Goal: Task Accomplishment & Management: Use online tool/utility

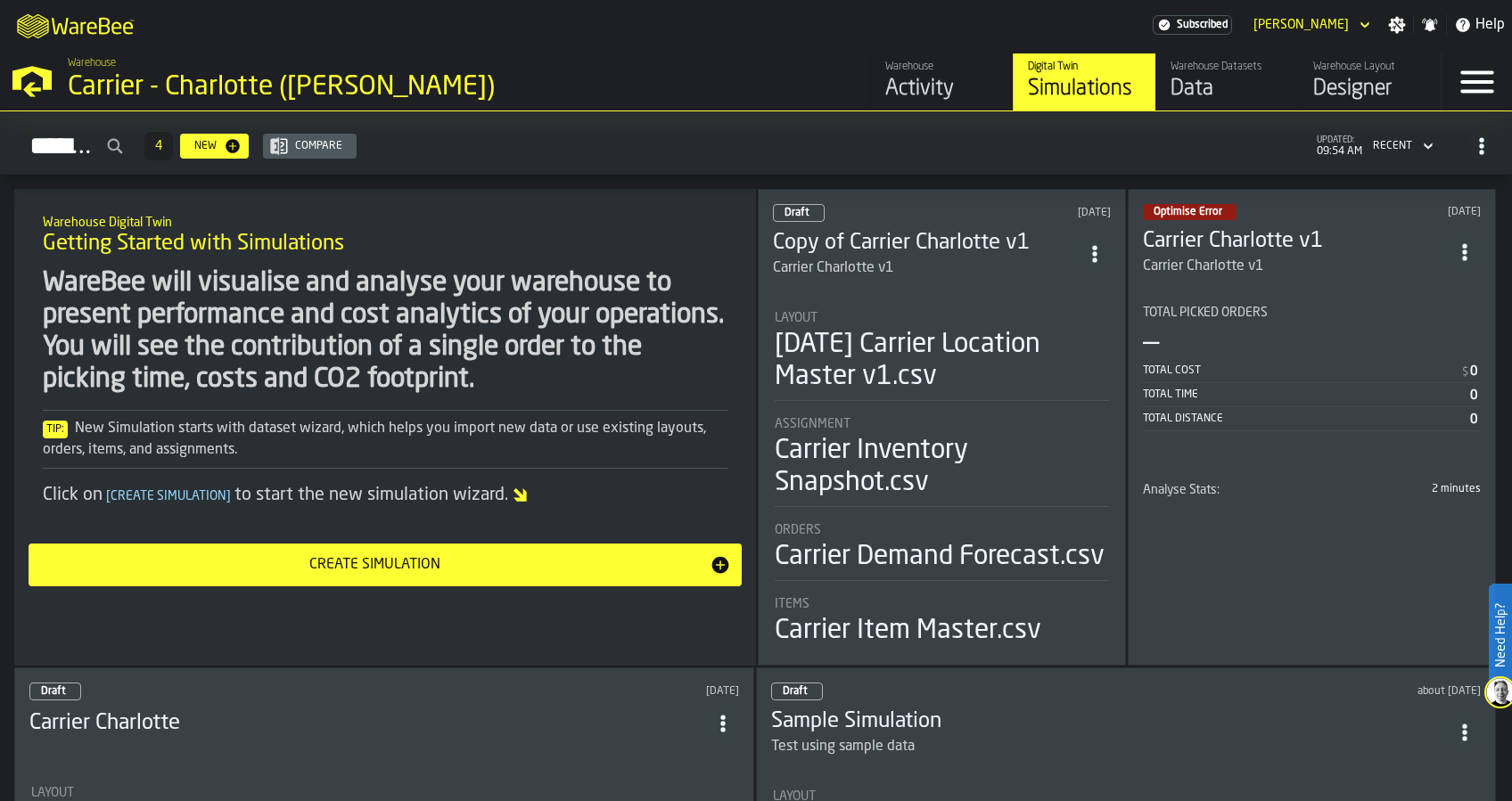
click at [945, 276] on div "Draft [DATE] Copy of Carrier Charlotte v1 Carrier Charlotte v1 Layout [DATE] Ca…" at bounding box center [942, 427] width 369 height 477
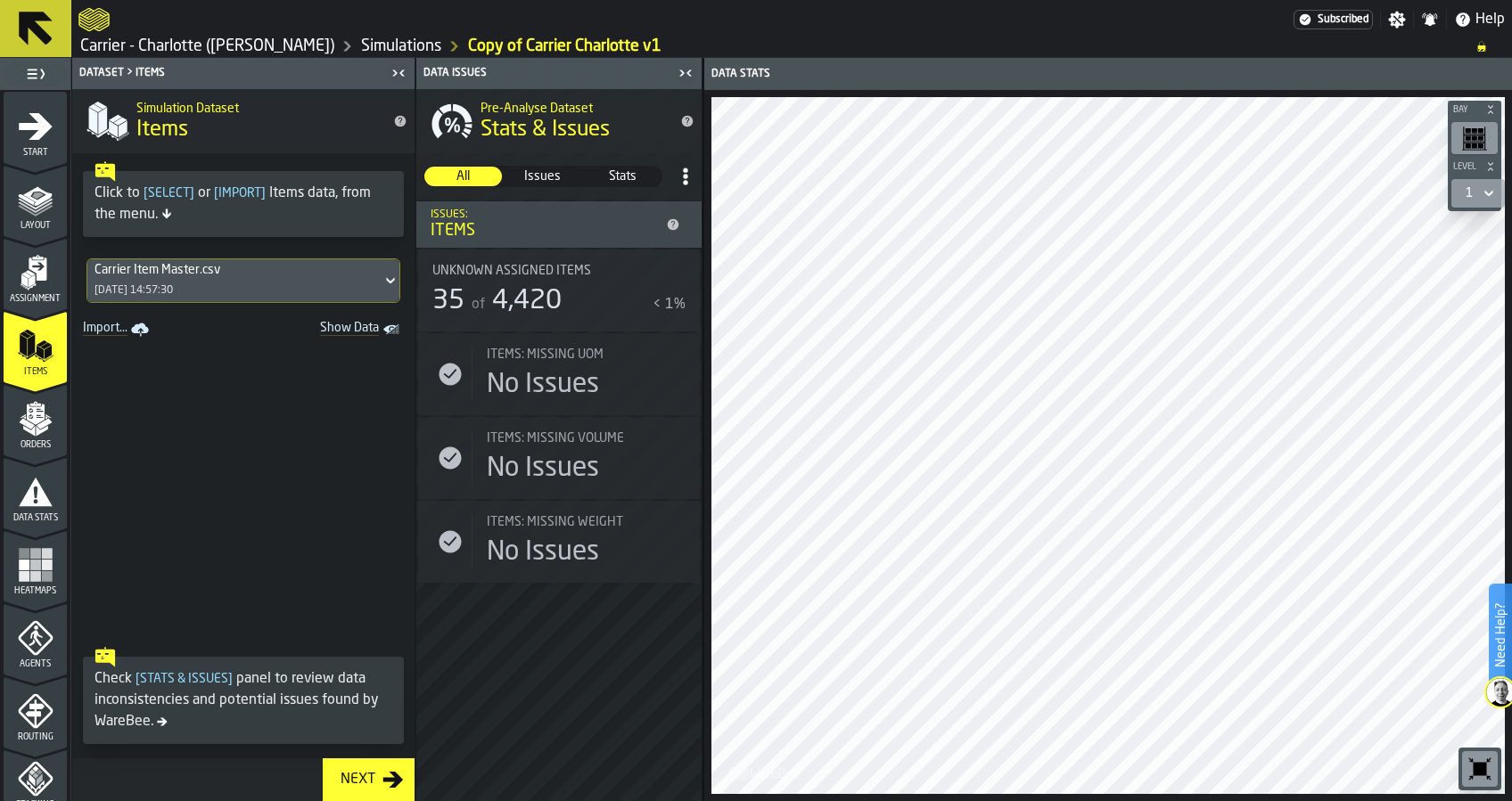
click at [0, 0] on icon "Show Data" at bounding box center [0, 0] width 0 height 0
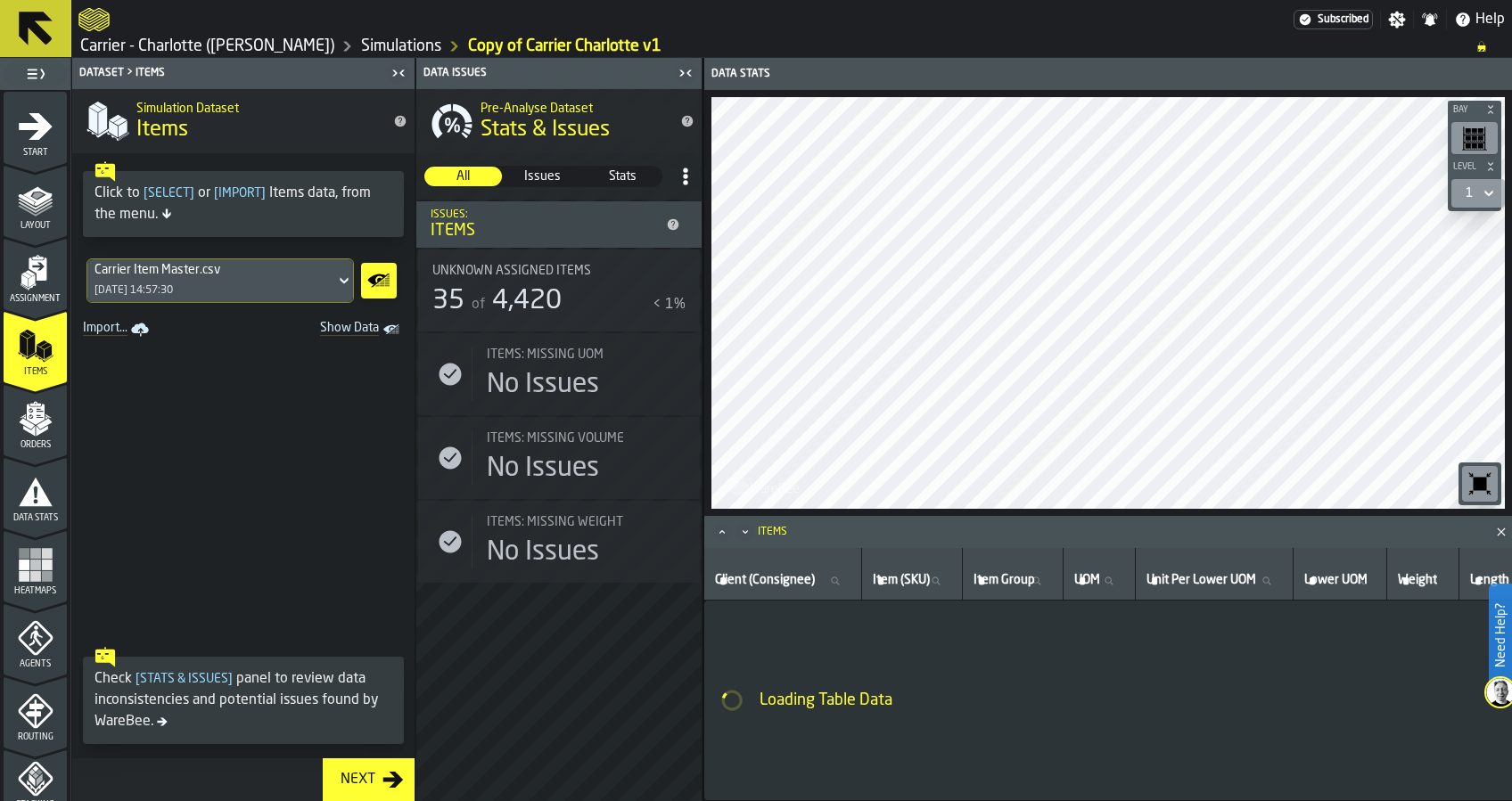
click at [378, 279] on icon "Show Data" at bounding box center [379, 279] width 5 height 5
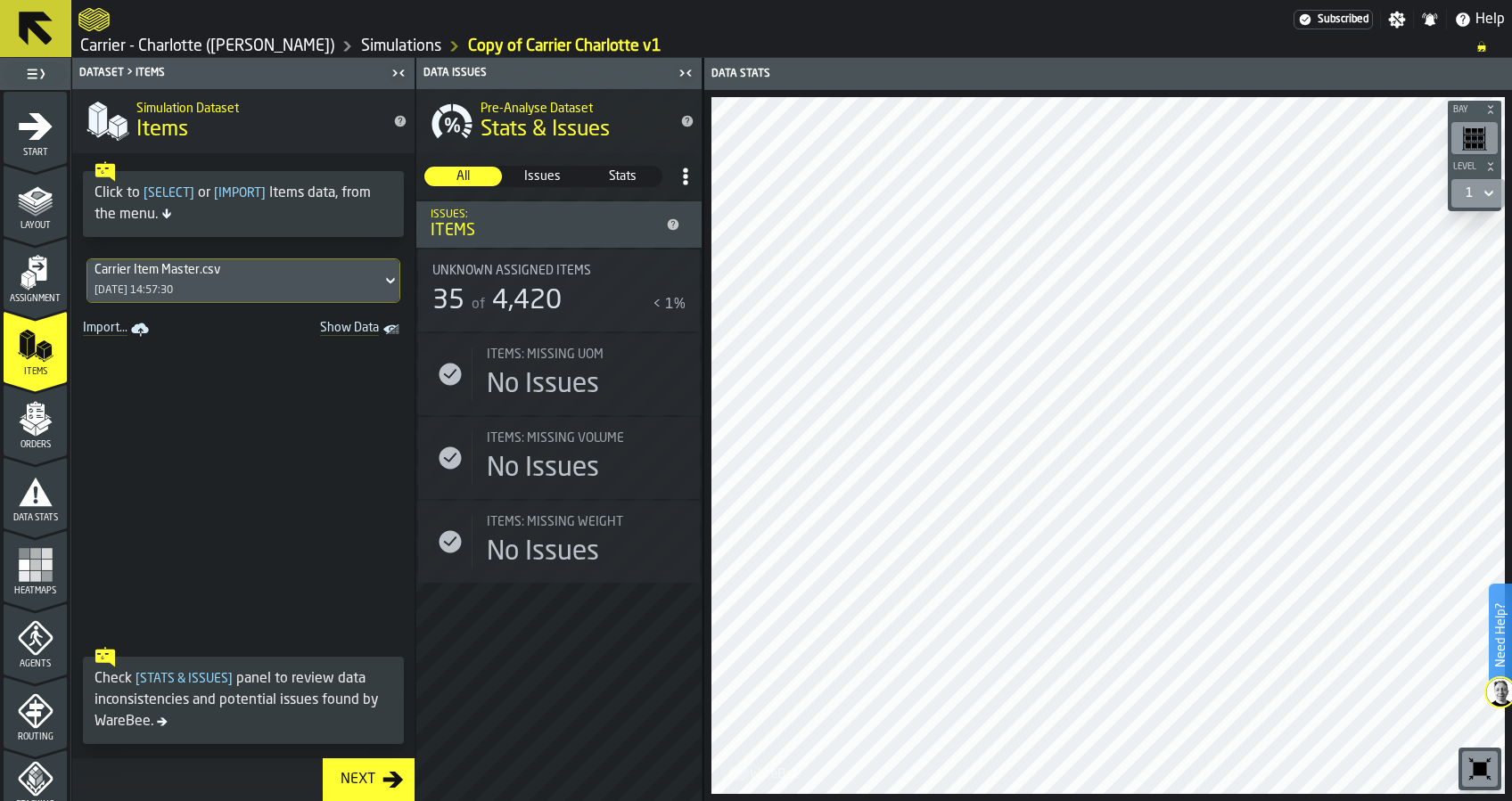
click at [381, 290] on icon at bounding box center [390, 281] width 18 height 21
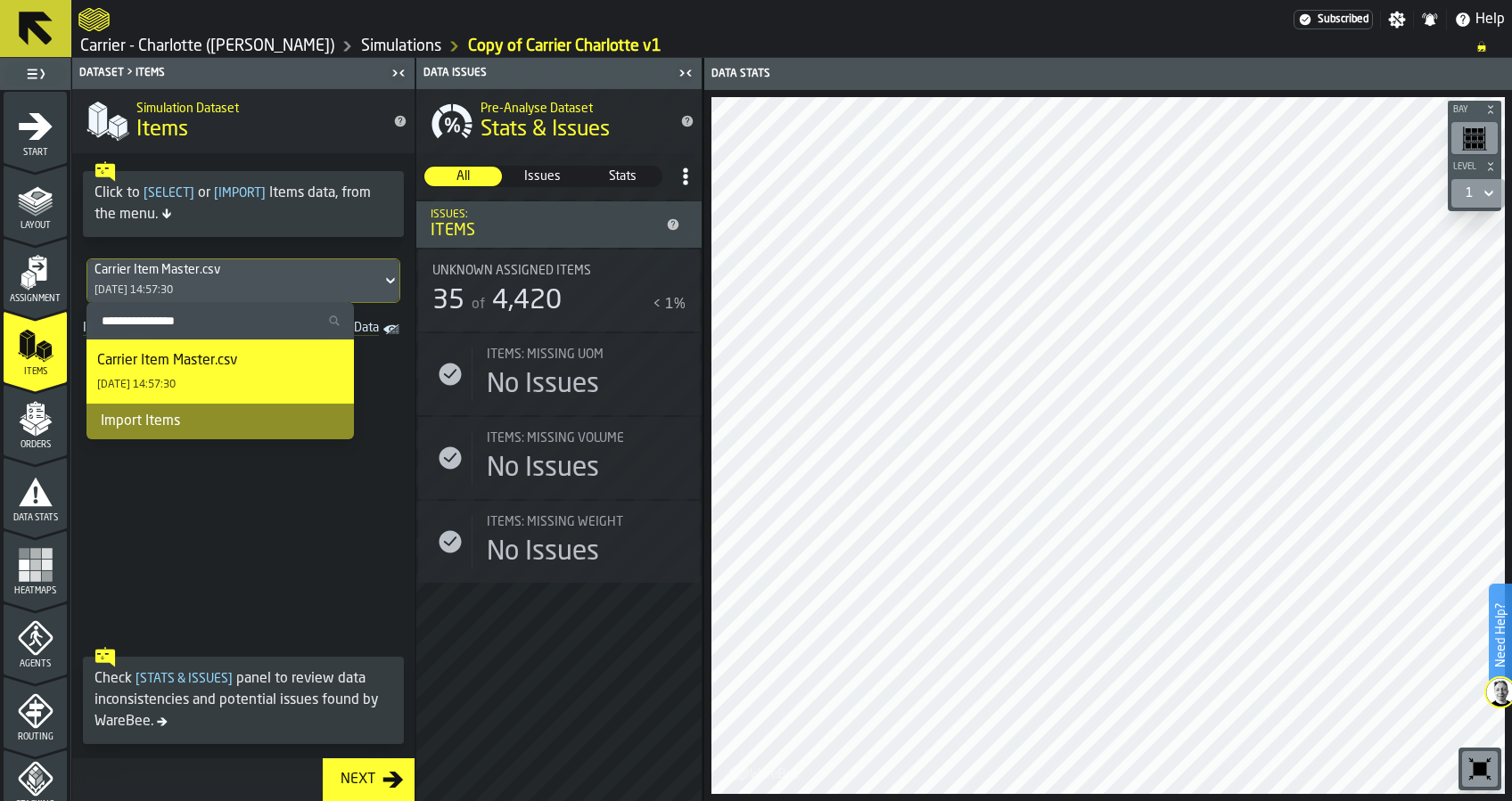
click at [240, 417] on div "Import Items" at bounding box center [219, 421] width 268 height 36
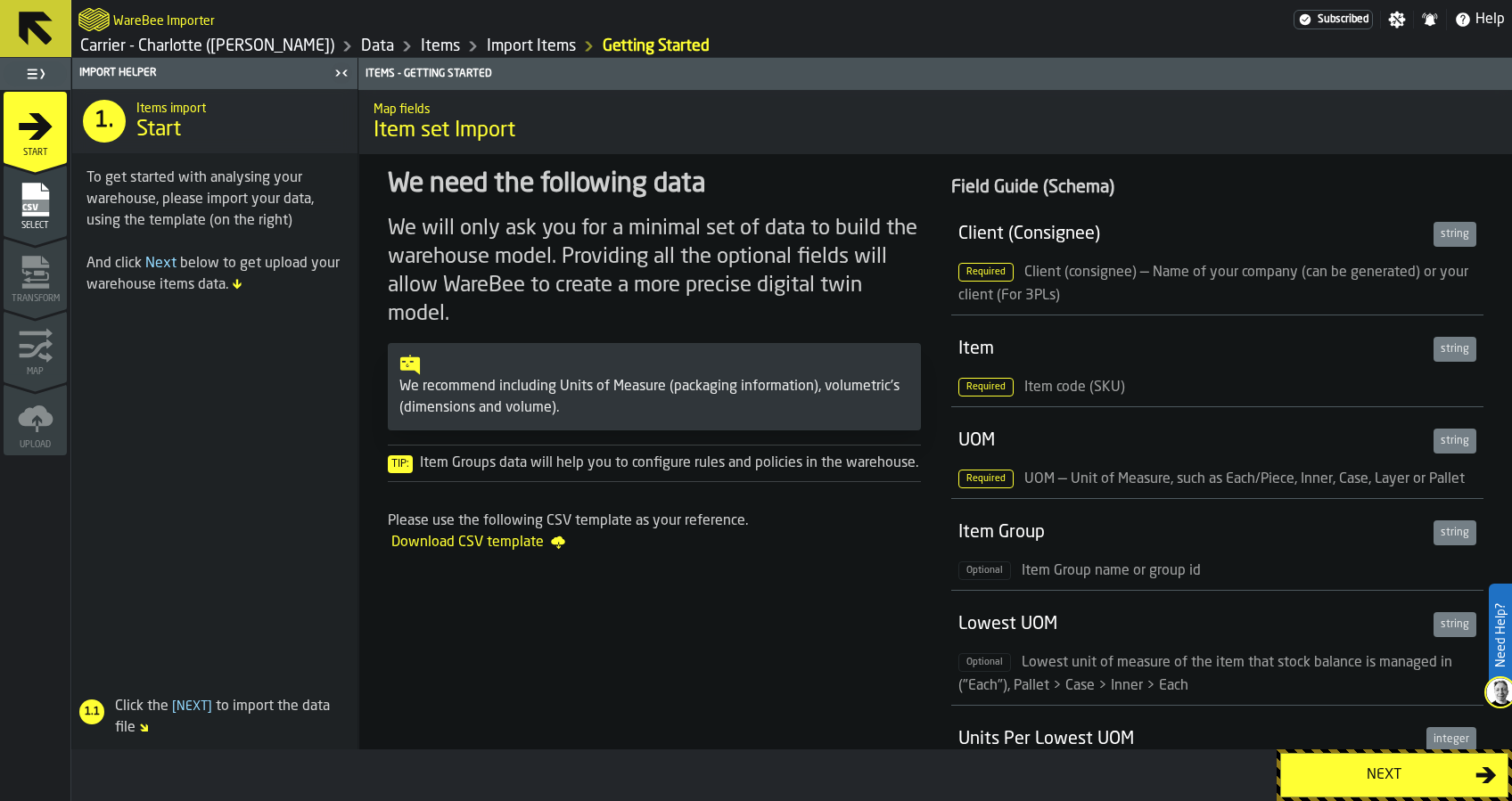
click at [1351, 783] on div "Next" at bounding box center [1383, 775] width 183 height 21
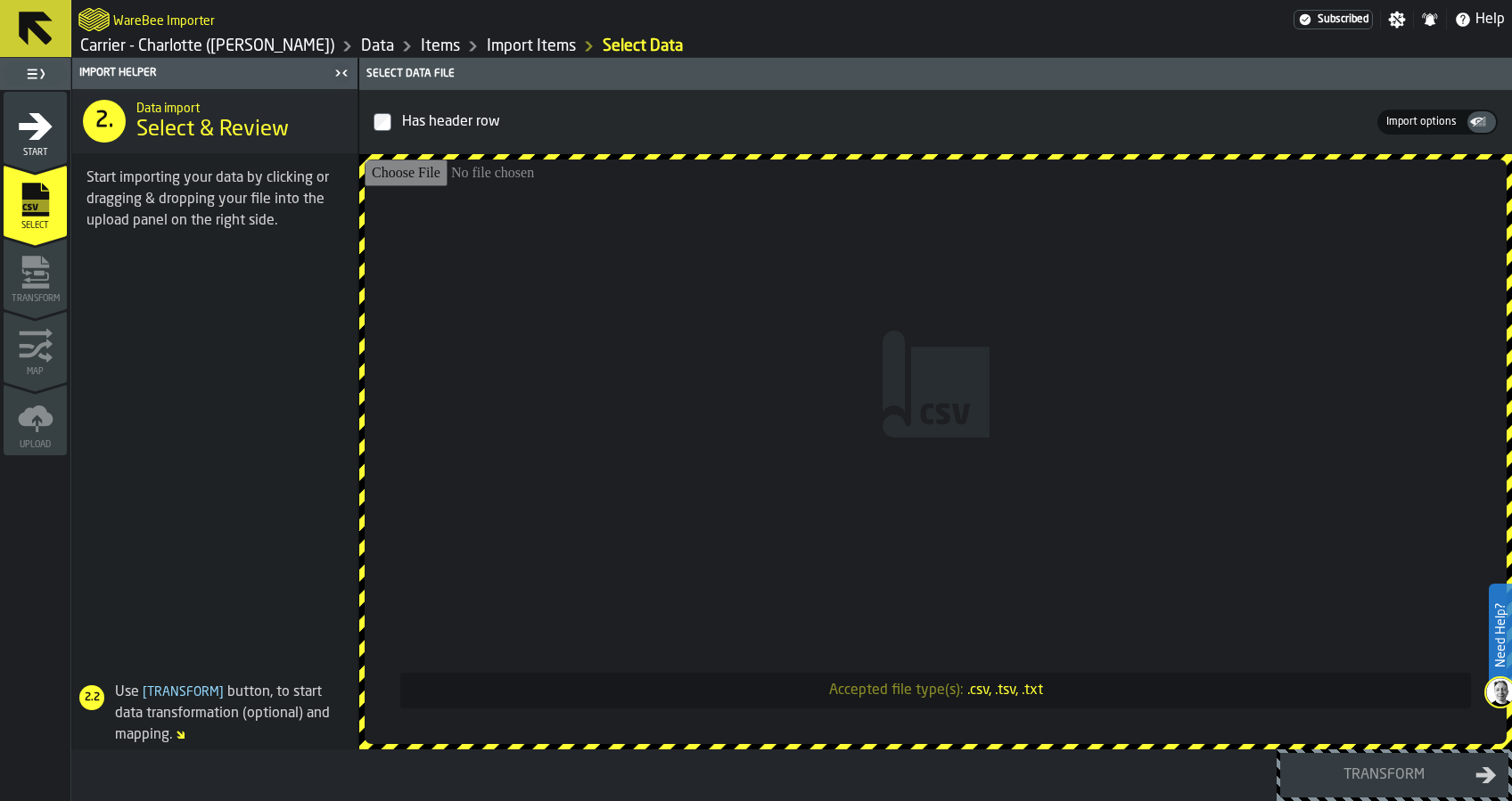
click at [1446, 460] on input "Accepted file type(s): .csv, .tsv, .txt" at bounding box center [935, 451] width 1142 height 584
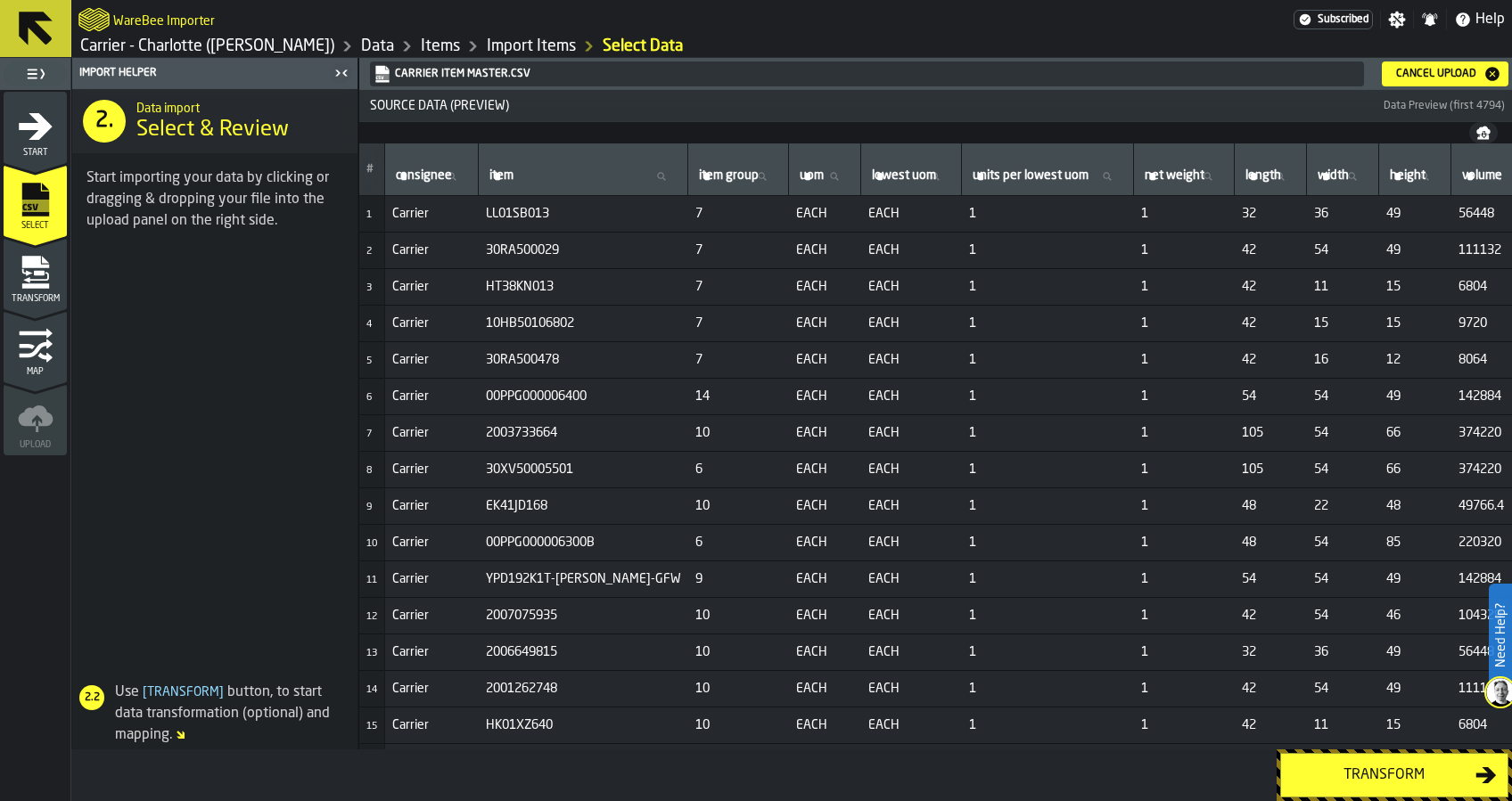
click at [1352, 773] on div "Transform" at bounding box center [1383, 775] width 183 height 21
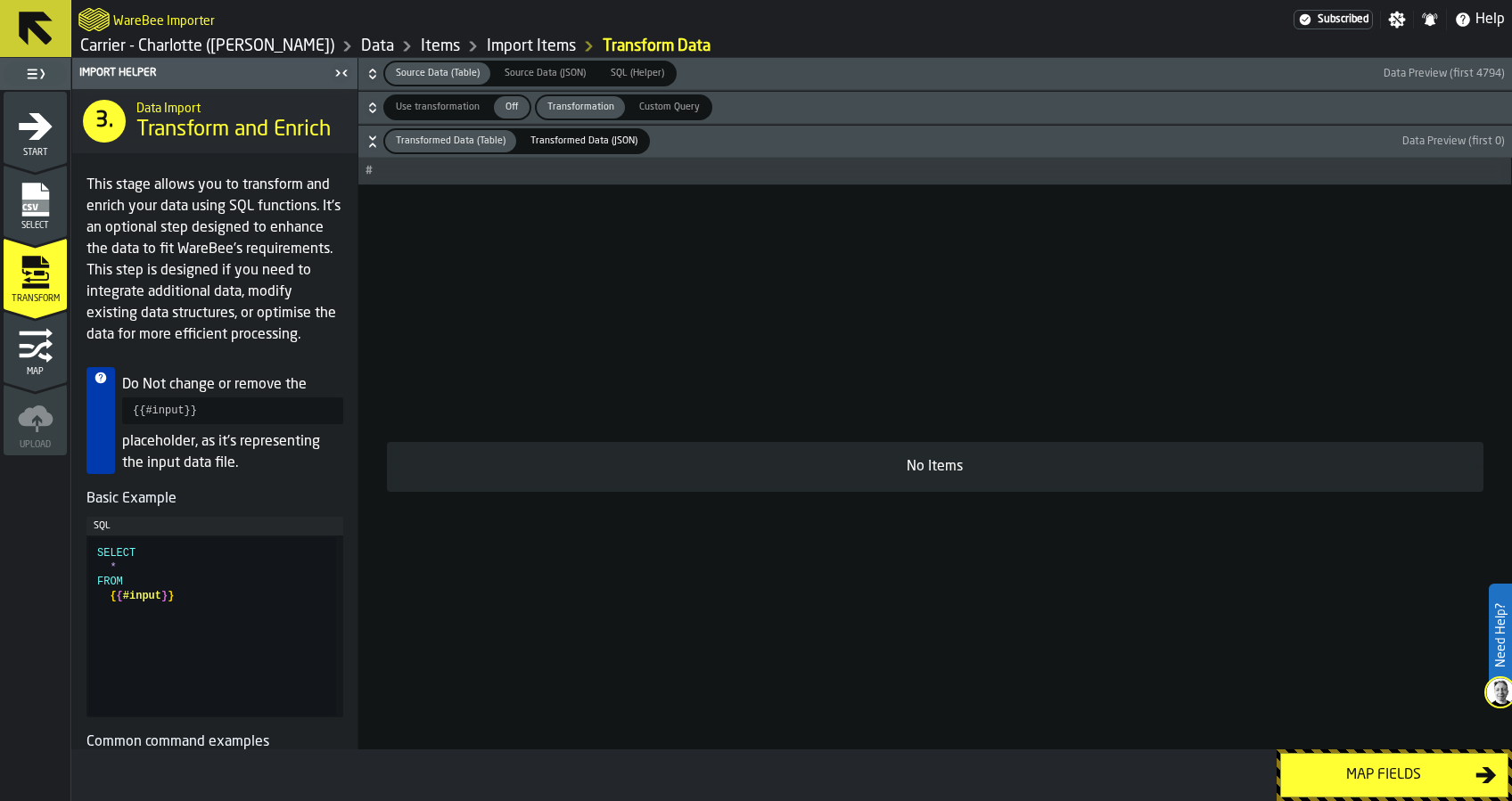
click at [442, 100] on span "Use transformation" at bounding box center [438, 107] width 98 height 15
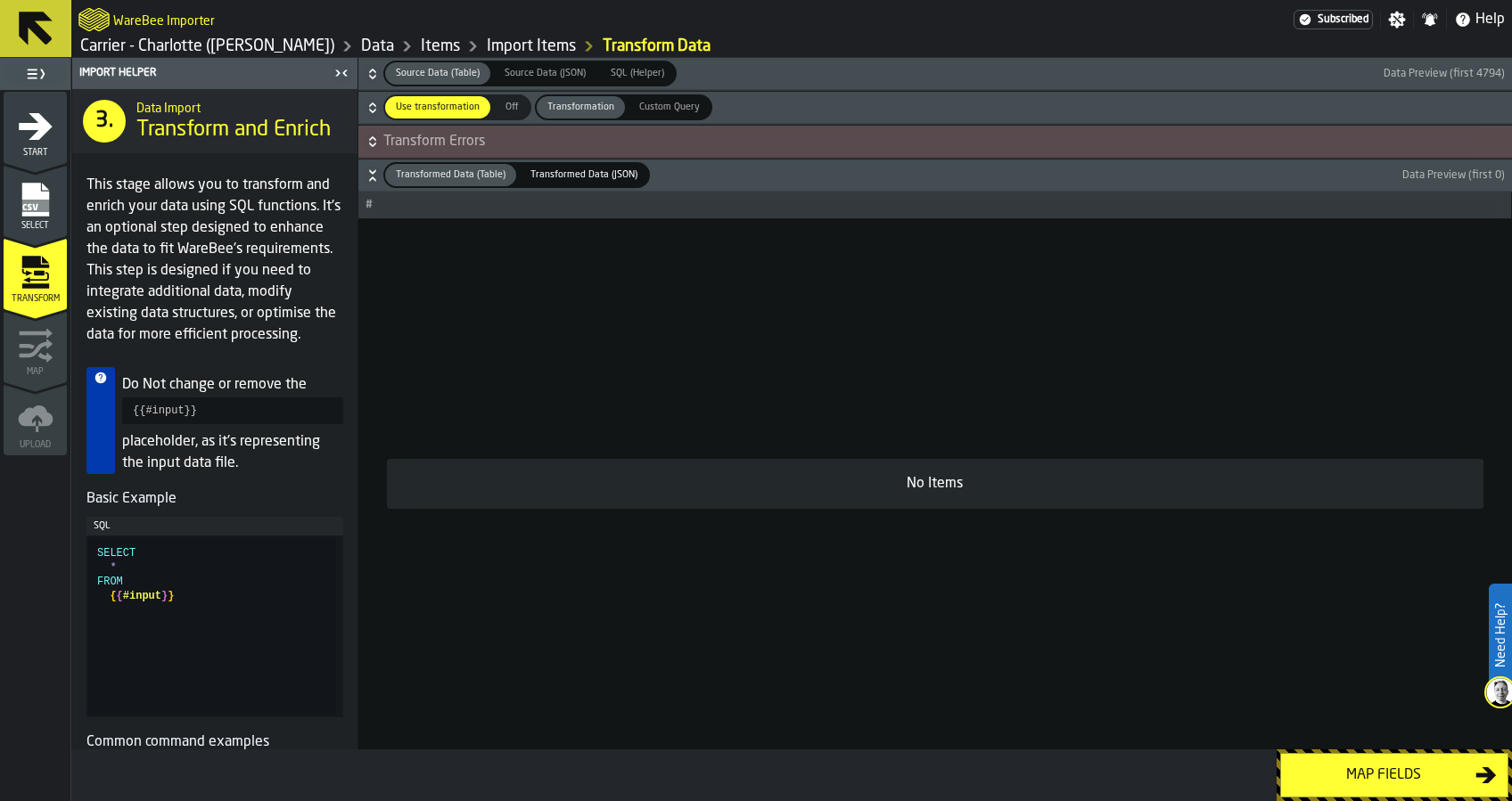
click at [460, 132] on span "Transform Errors" at bounding box center [945, 141] width 1125 height 21
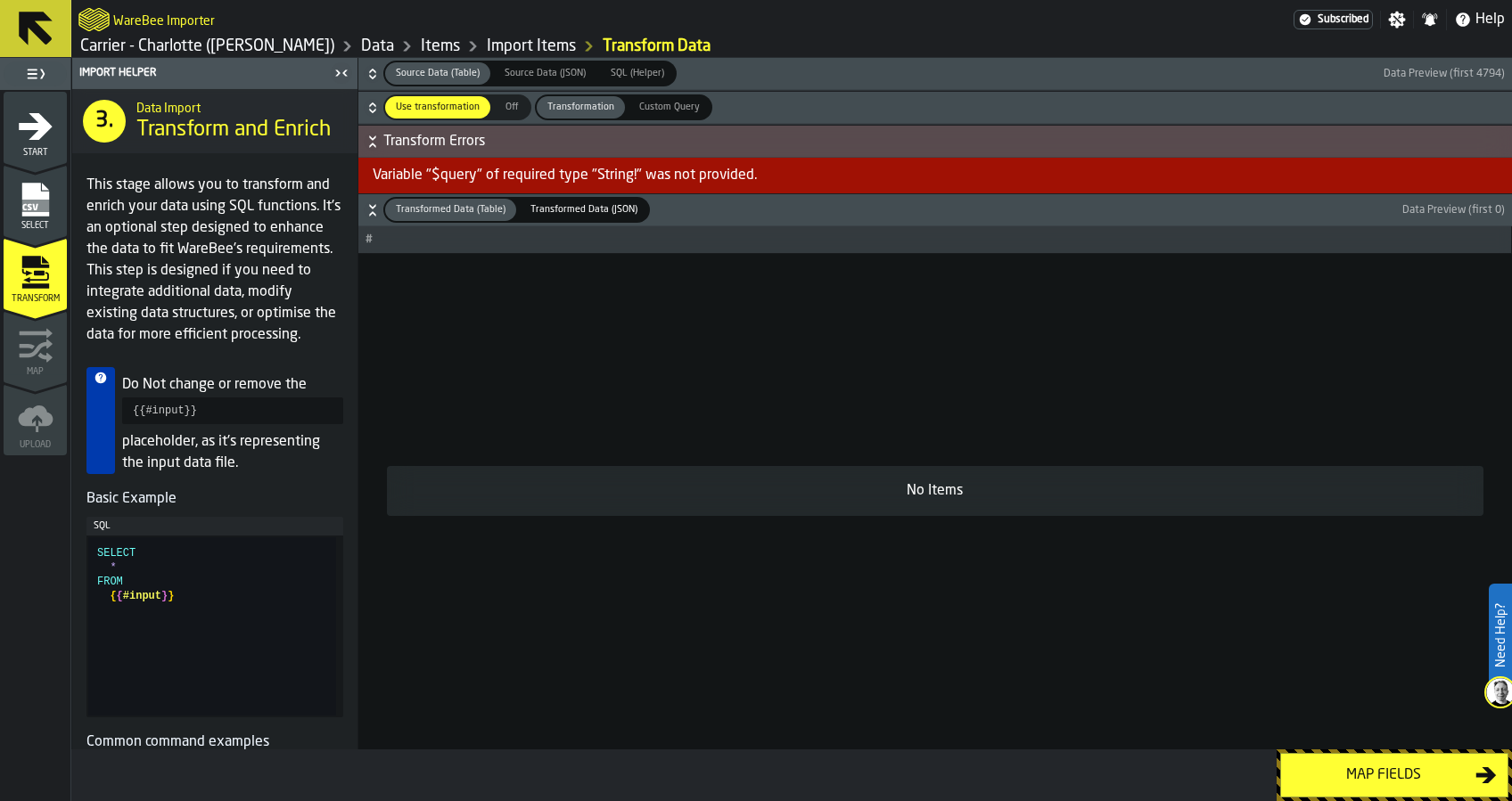
click at [466, 141] on span "Transform Errors" at bounding box center [945, 141] width 1125 height 21
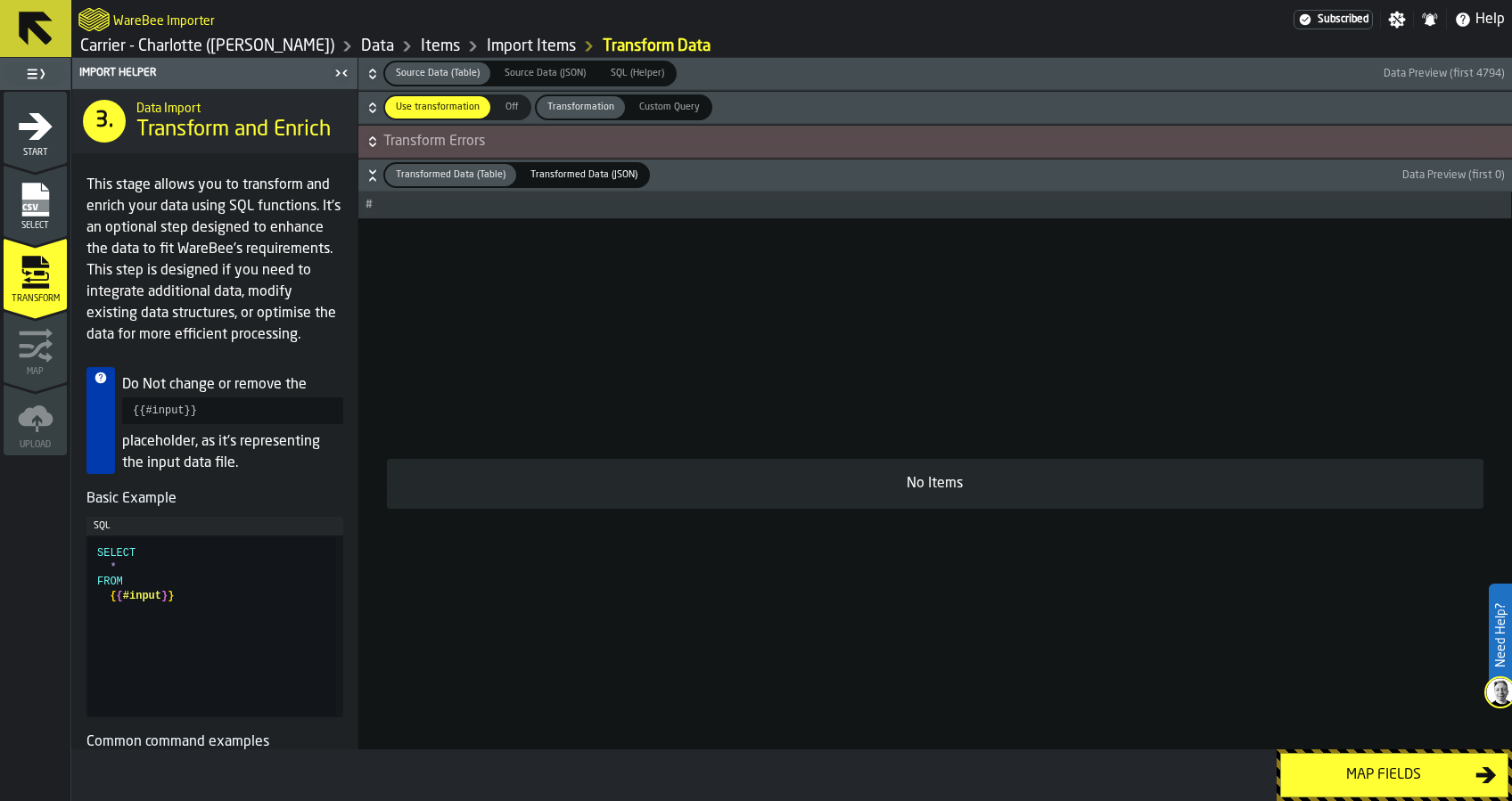
click at [502, 105] on span "Off" at bounding box center [511, 107] width 29 height 15
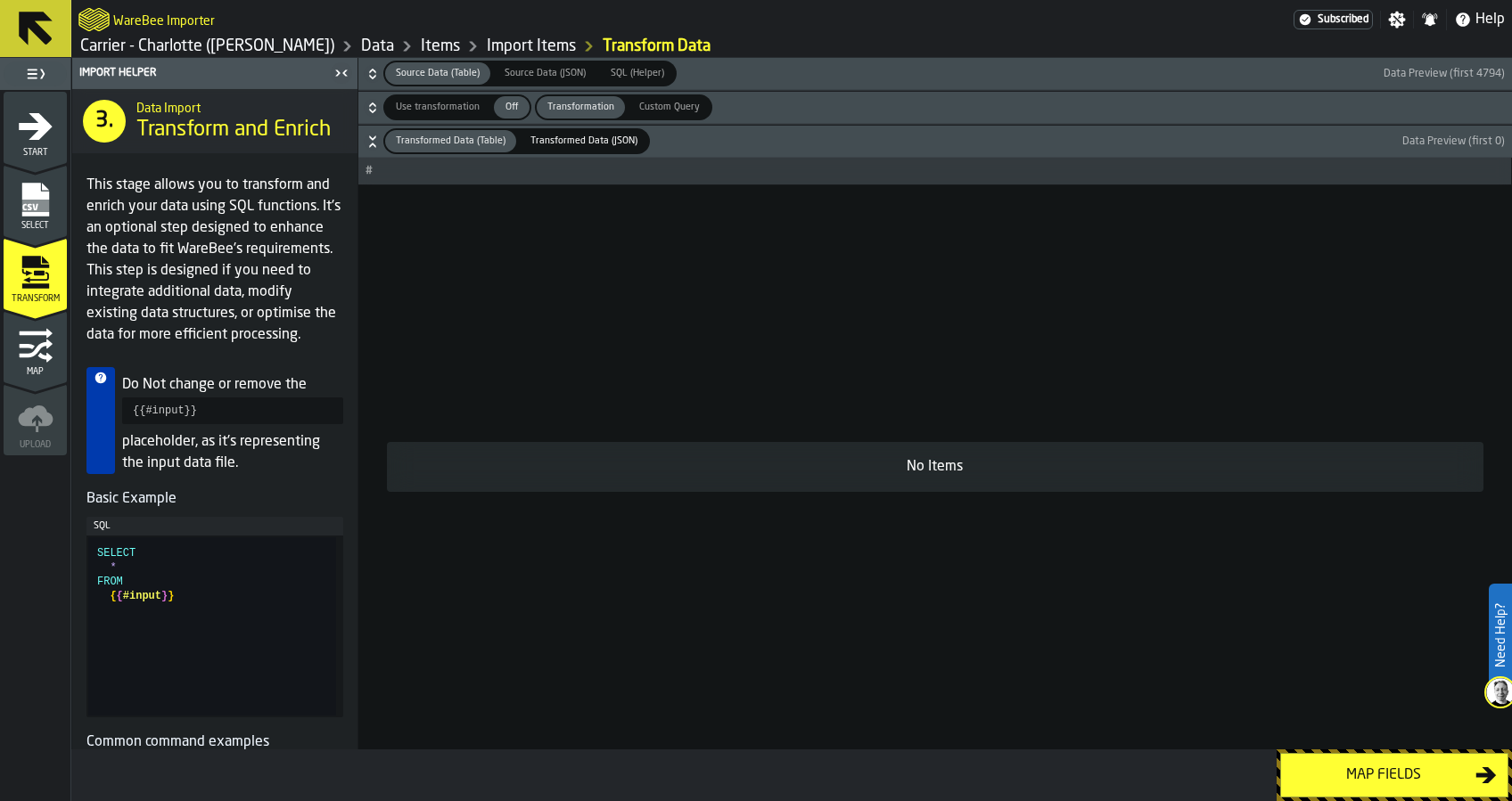
click at [438, 107] on span "Use transformation" at bounding box center [438, 107] width 98 height 15
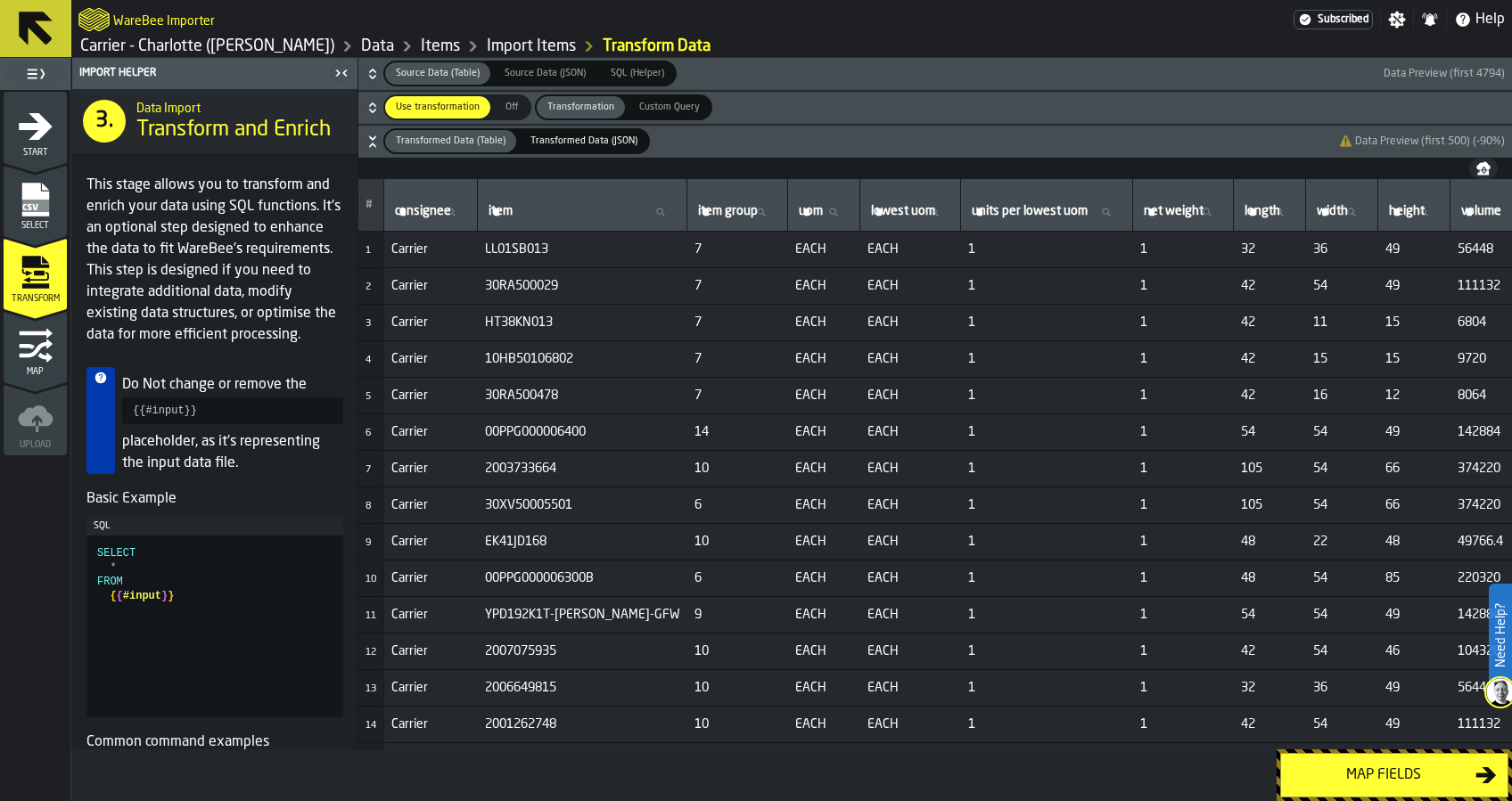
click at [1389, 774] on div "Map fields" at bounding box center [1383, 775] width 183 height 21
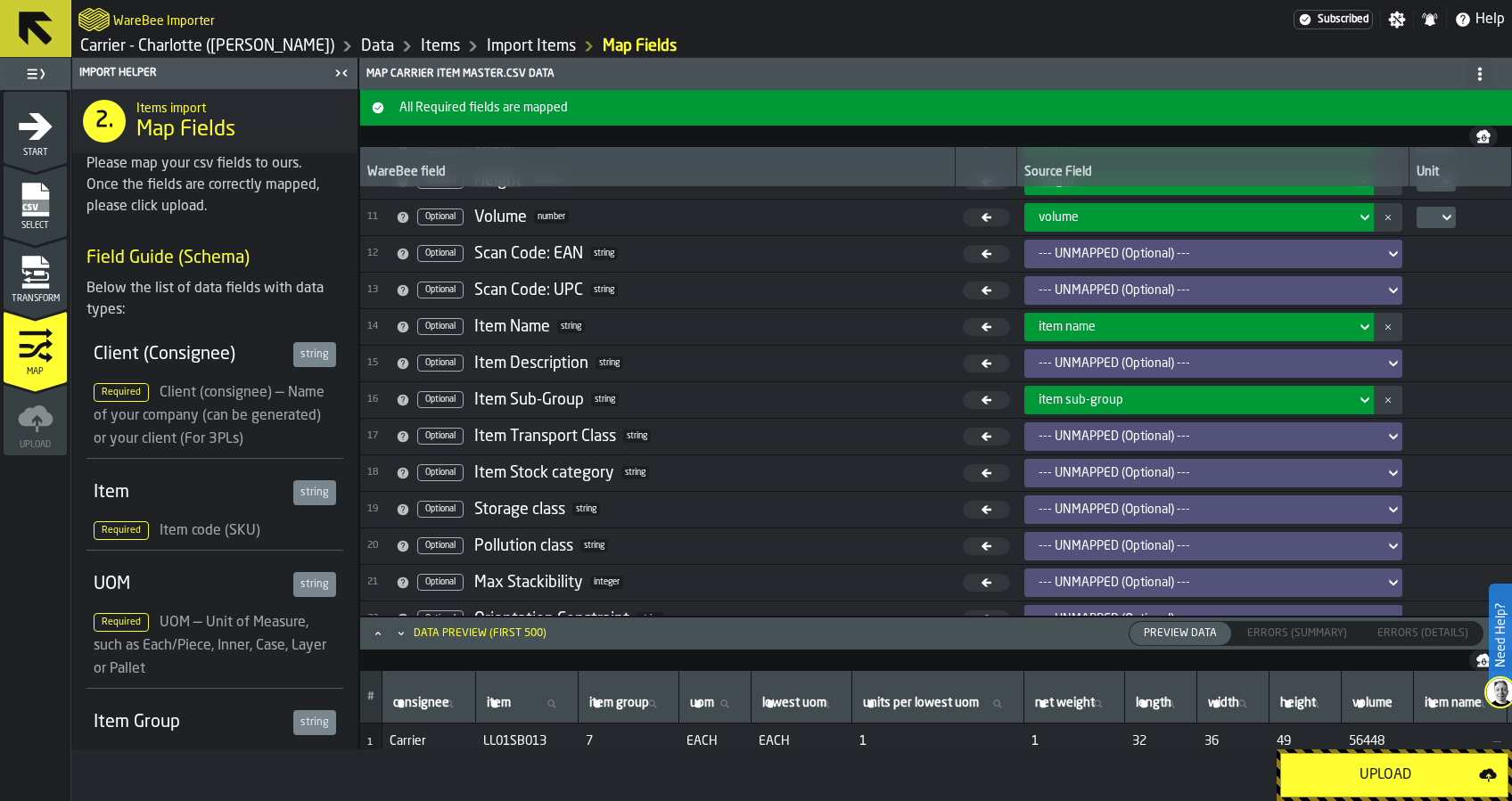
scroll to position [369, 0]
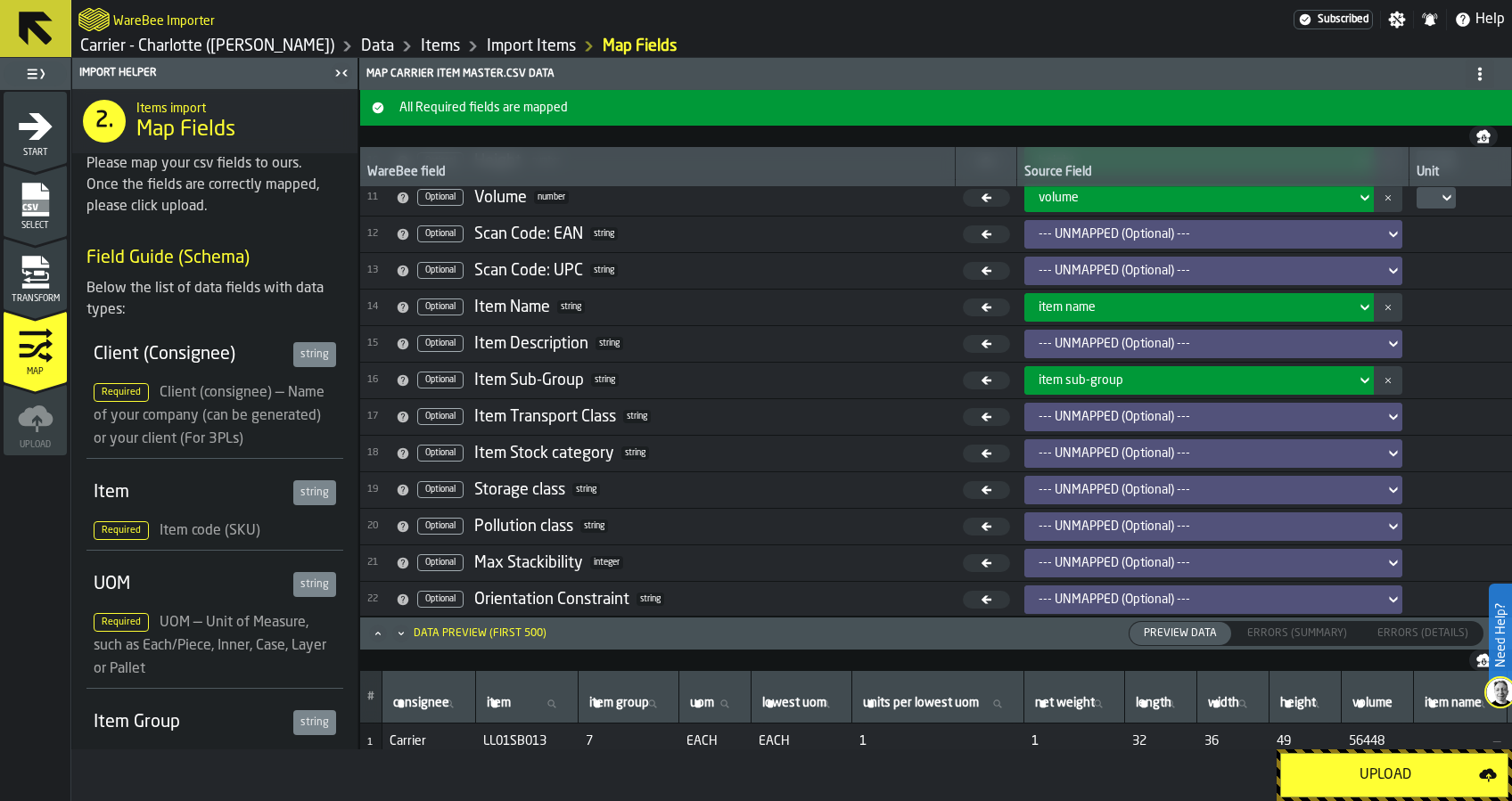
click at [1355, 775] on div "Upload" at bounding box center [1385, 775] width 187 height 21
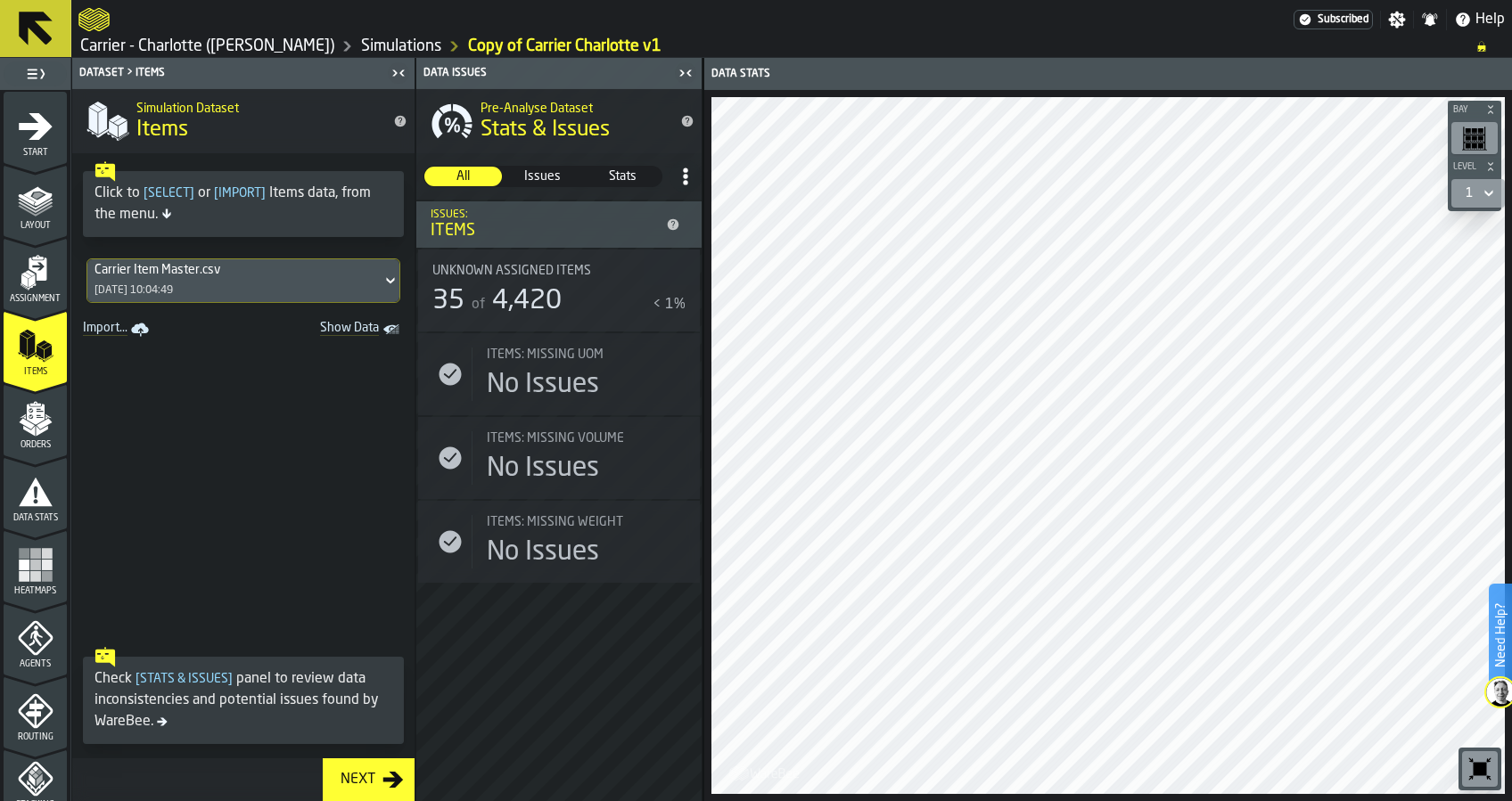
click at [542, 271] on span "Unknown assigned items" at bounding box center [511, 270] width 158 height 14
click at [545, 185] on label "Issues Issues" at bounding box center [543, 176] width 80 height 21
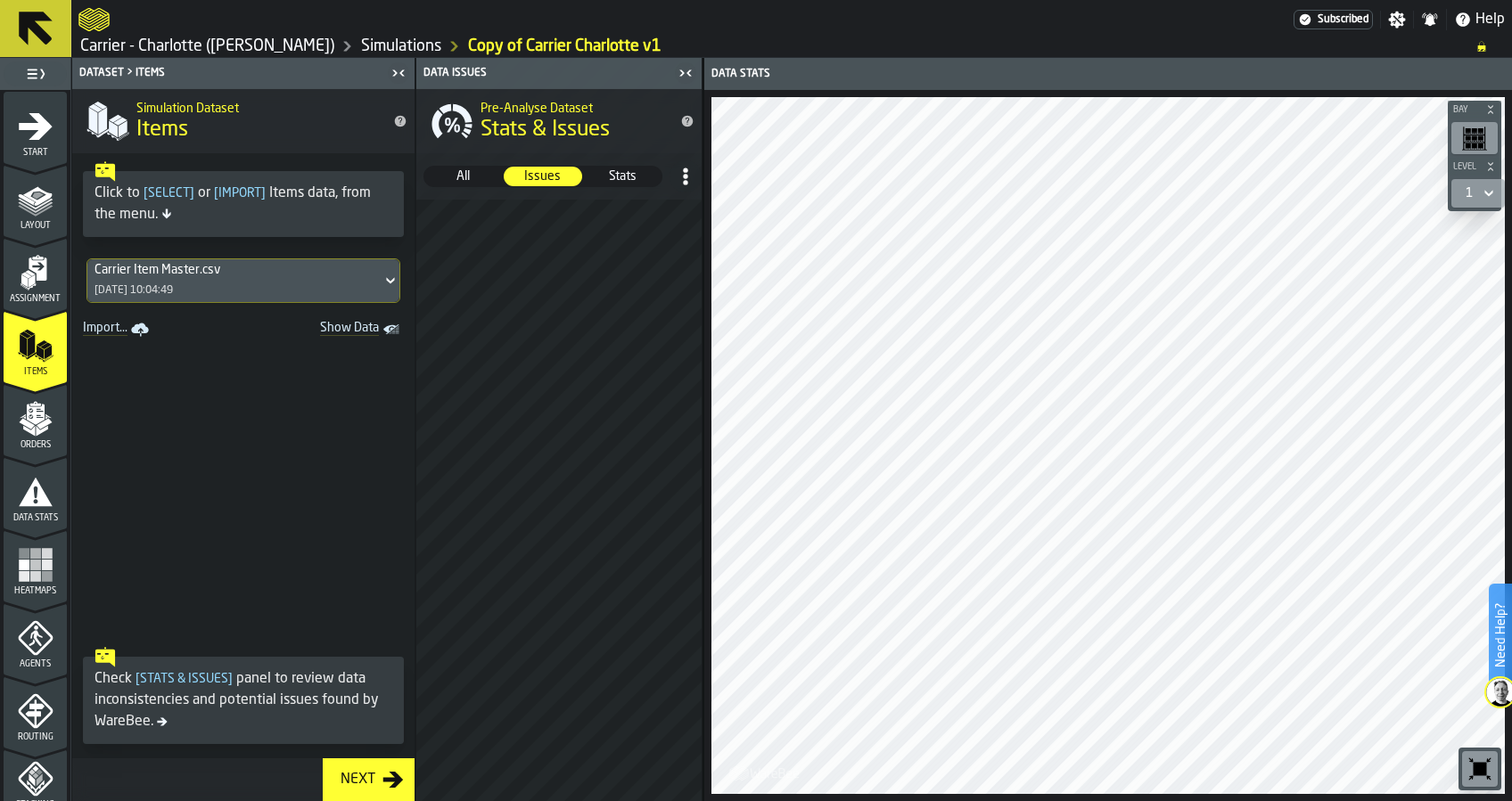
click at [638, 181] on span "Stats" at bounding box center [622, 176] width 76 height 18
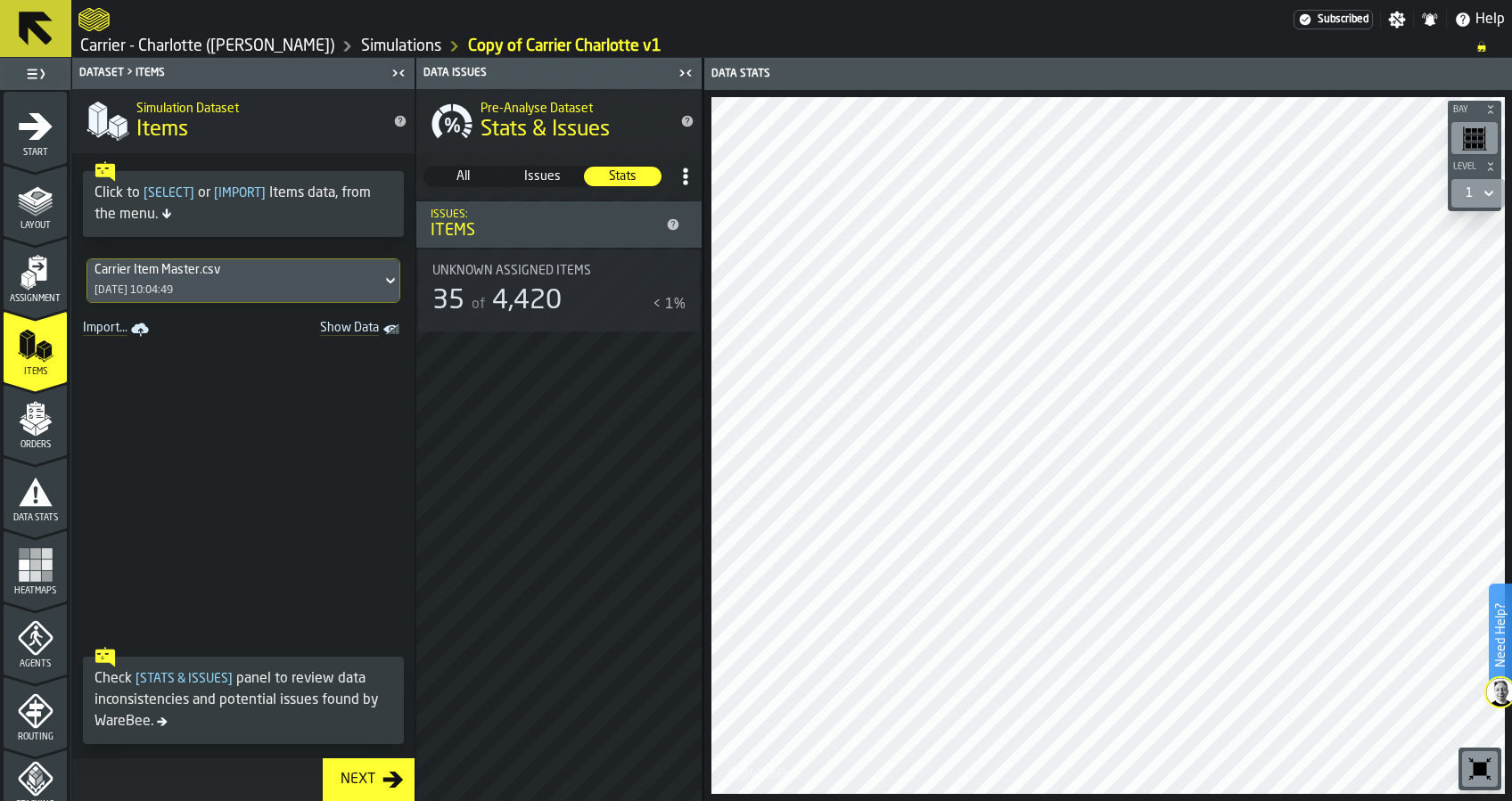
click at [532, 305] on span "4,420" at bounding box center [526, 301] width 69 height 27
click at [469, 179] on span "All" at bounding box center [463, 176] width 76 height 18
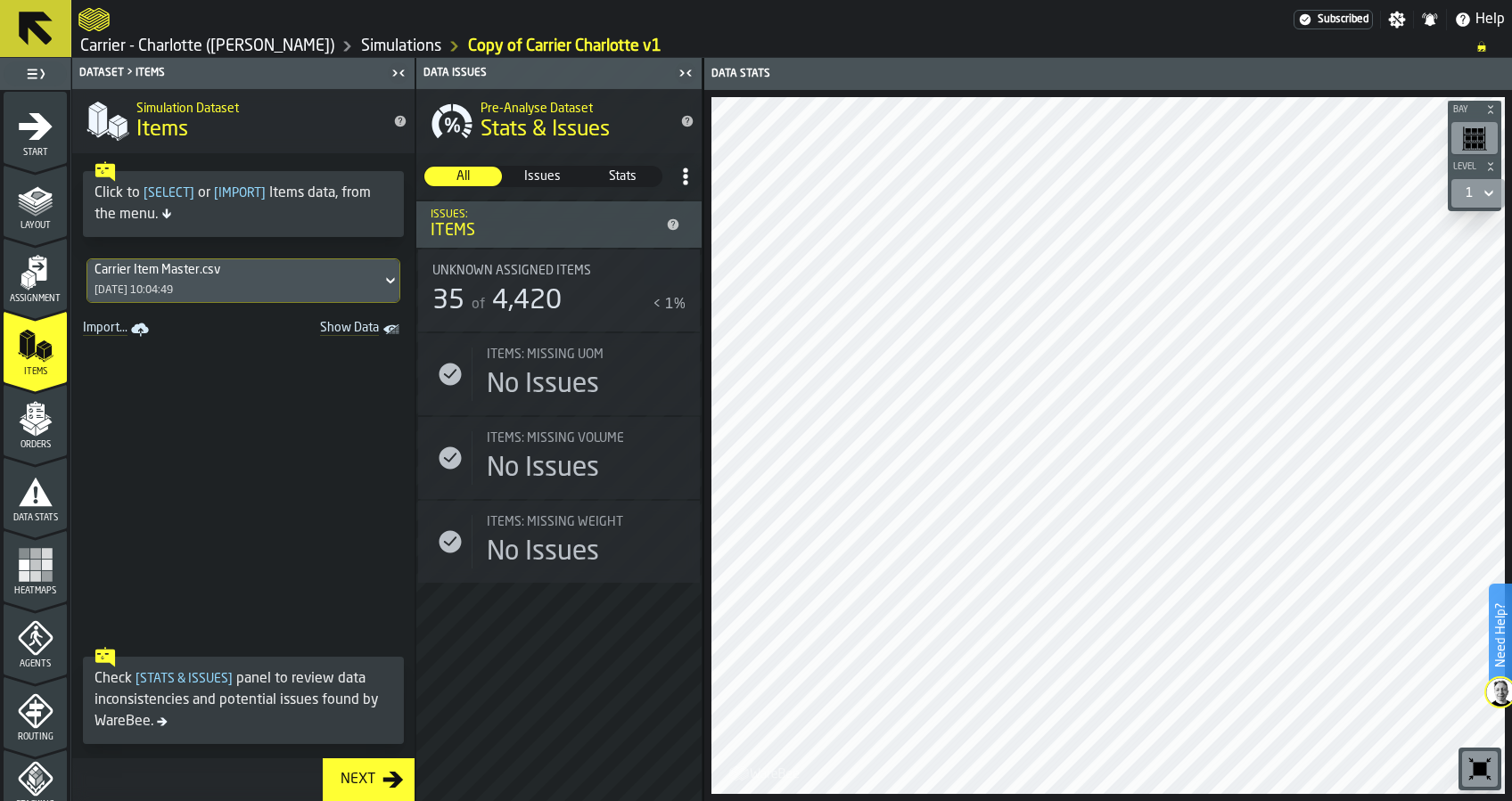
click at [48, 415] on icon "menu Orders" at bounding box center [35, 419] width 36 height 36
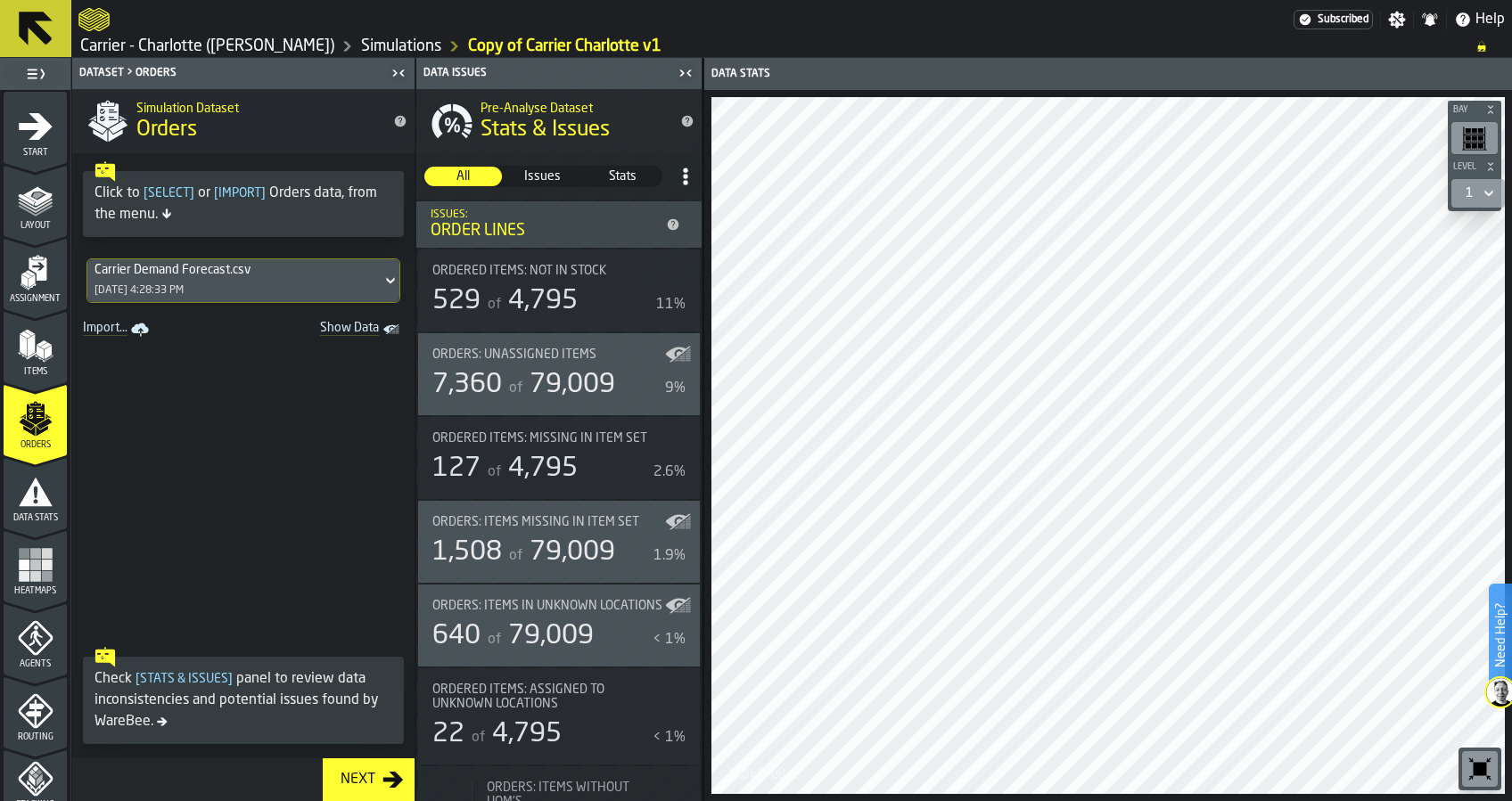
click at [533, 462] on span "4,795" at bounding box center [543, 469] width 69 height 27
click at [572, 439] on span "Ordered Items: Missing in Item Set" at bounding box center [540, 438] width 215 height 14
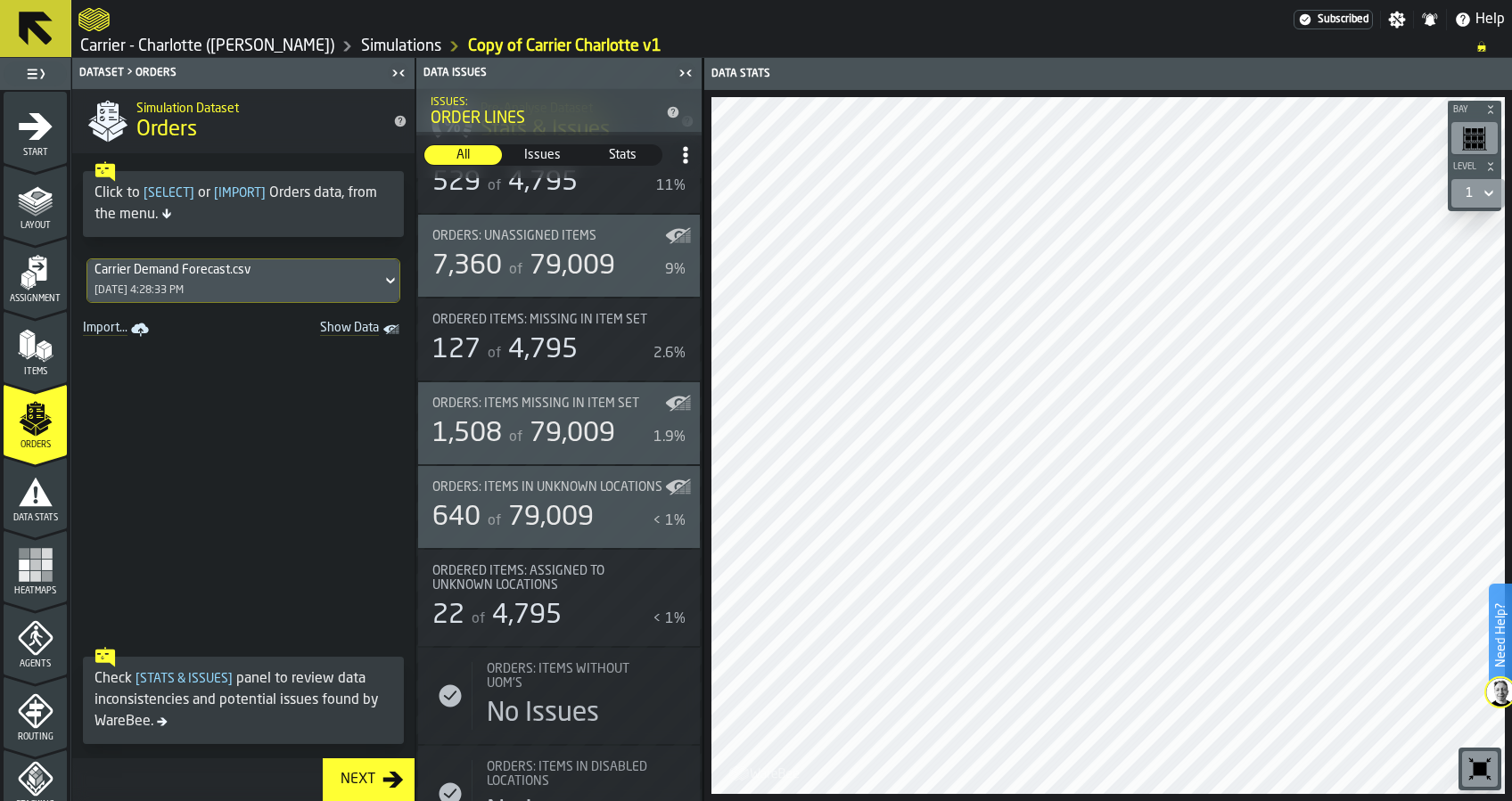
click at [538, 515] on span "79,009" at bounding box center [551, 518] width 85 height 27
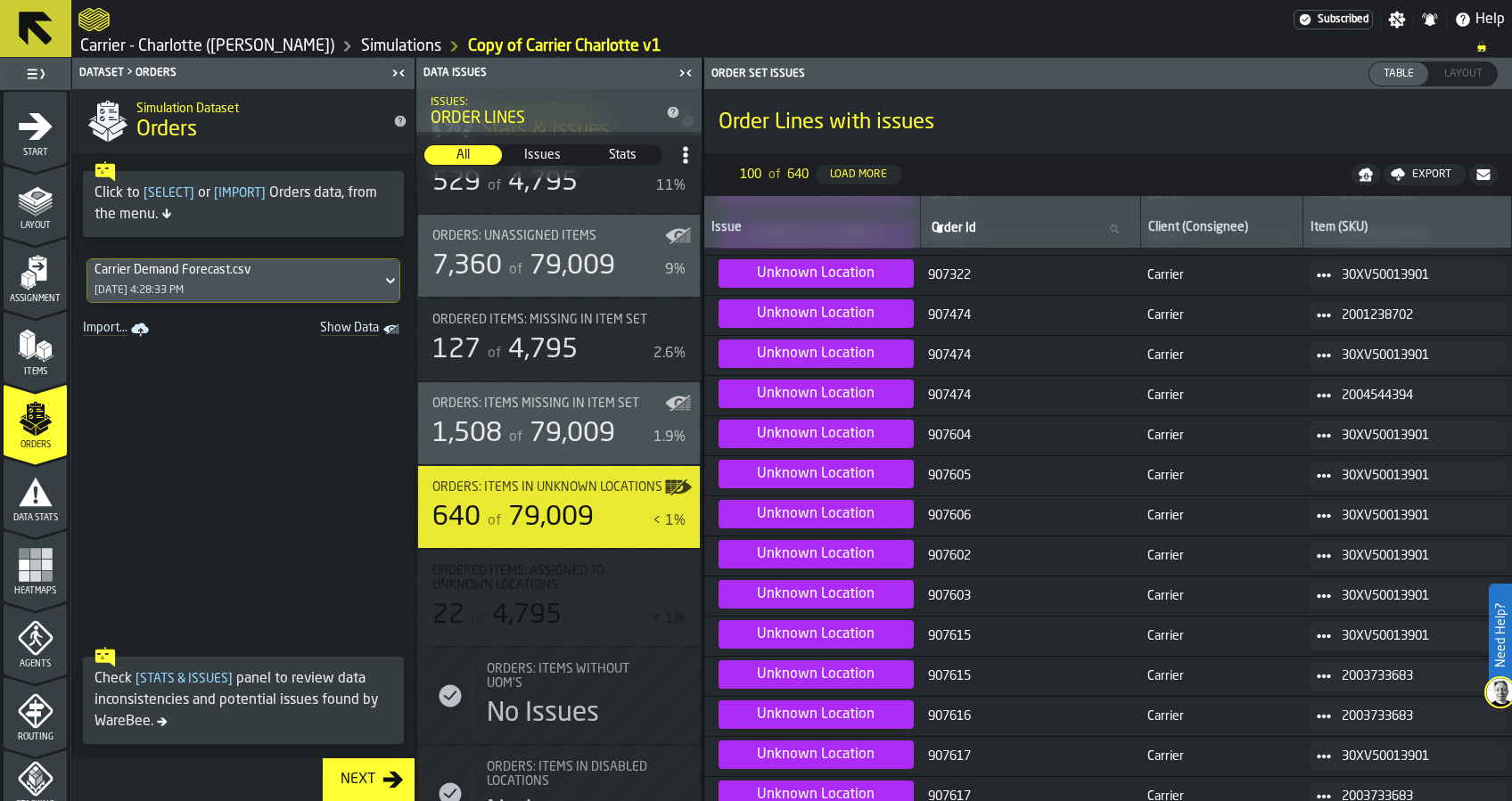
scroll to position [2938, 0]
click at [540, 444] on span "79,009" at bounding box center [572, 433] width 85 height 27
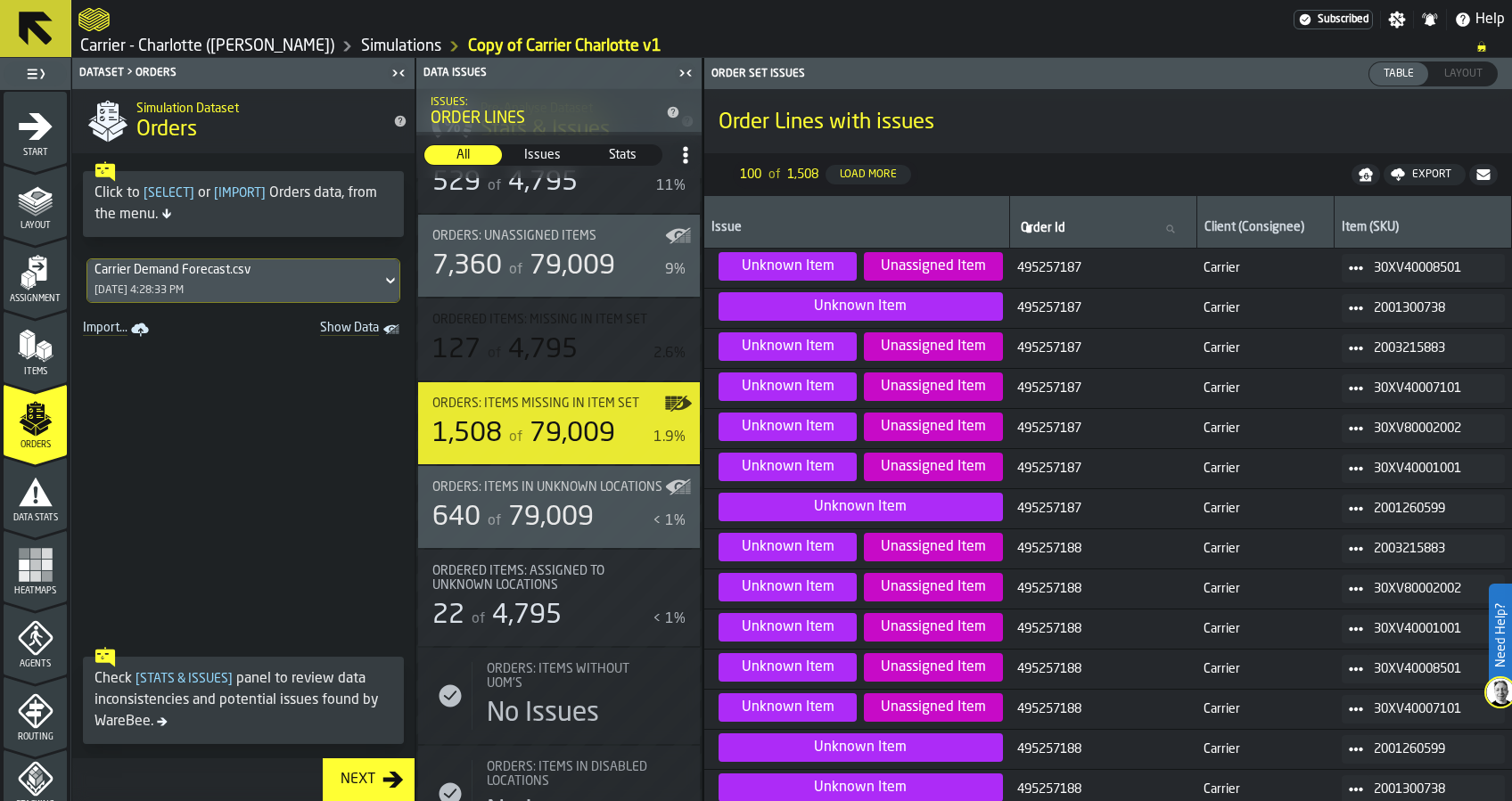
scroll to position [0, 0]
click at [1406, 171] on div "Export" at bounding box center [1431, 174] width 54 height 12
click at [1393, 175] on span "Download (csv)" at bounding box center [1417, 174] width 83 height 14
